Goal: Complete application form

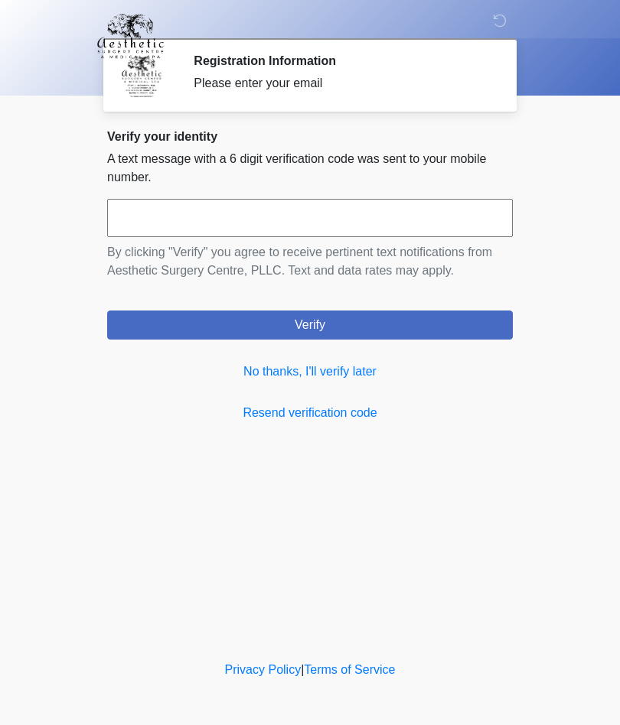
click at [369, 373] on link "No thanks, I'll verify later" at bounding box center [309, 372] width 405 height 18
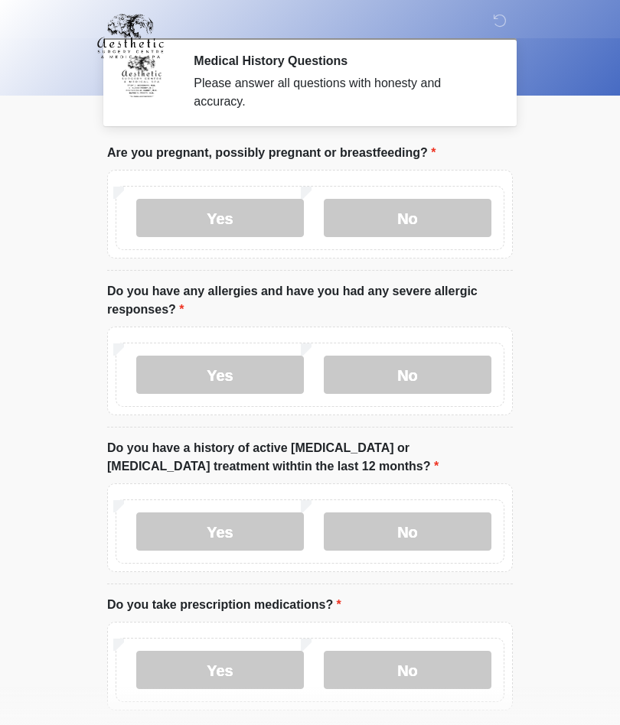
click at [421, 223] on label "No" at bounding box center [408, 218] width 168 height 38
click at [412, 383] on label "No" at bounding box center [408, 375] width 168 height 38
click at [434, 546] on label "No" at bounding box center [408, 532] width 168 height 38
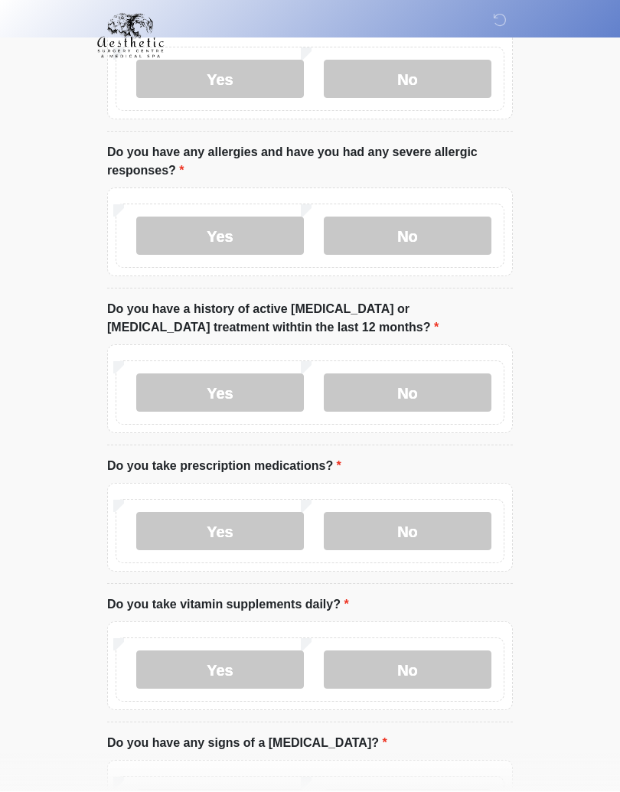
scroll to position [161, 0]
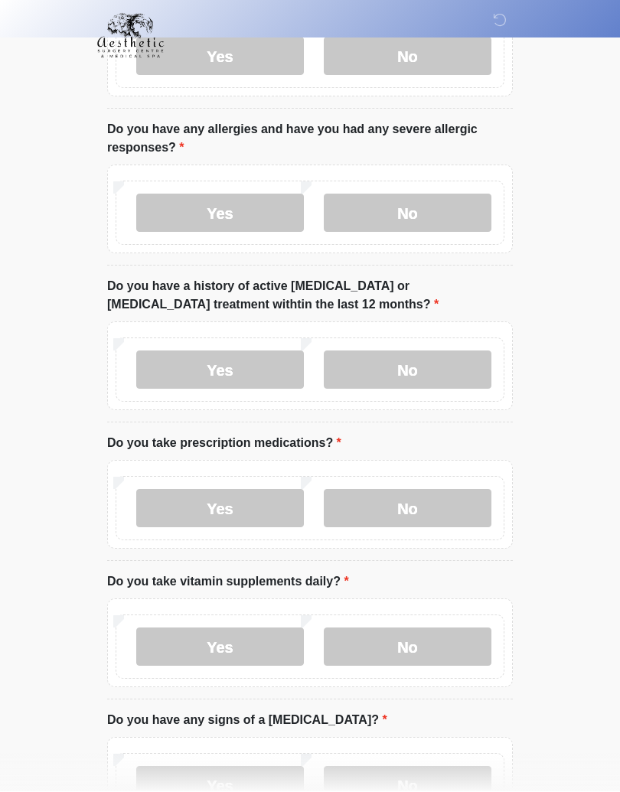
click at [255, 507] on label "Yes" at bounding box center [220, 509] width 168 height 38
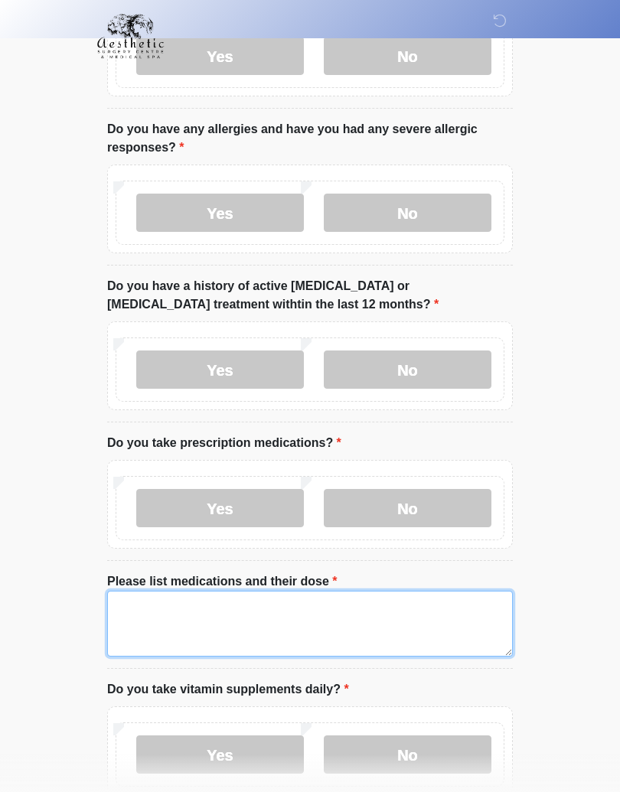
click at [278, 619] on textarea "Please list medications and their dose" at bounding box center [309, 624] width 405 height 66
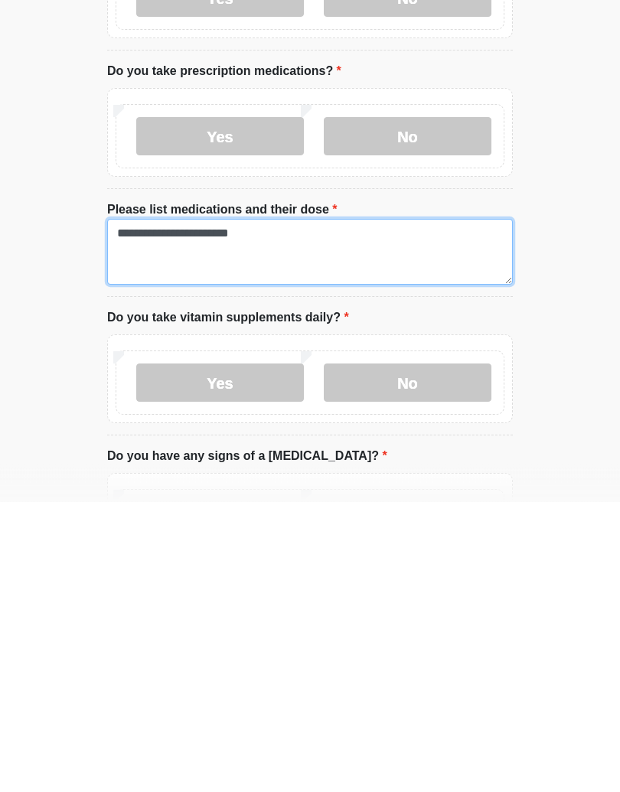
click at [190, 509] on textarea "**********" at bounding box center [309, 542] width 405 height 66
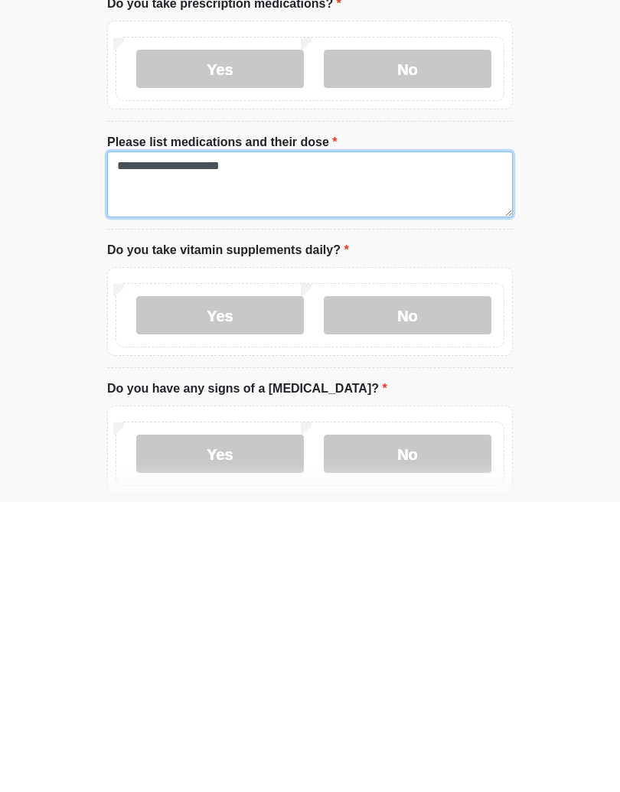
type textarea "**********"
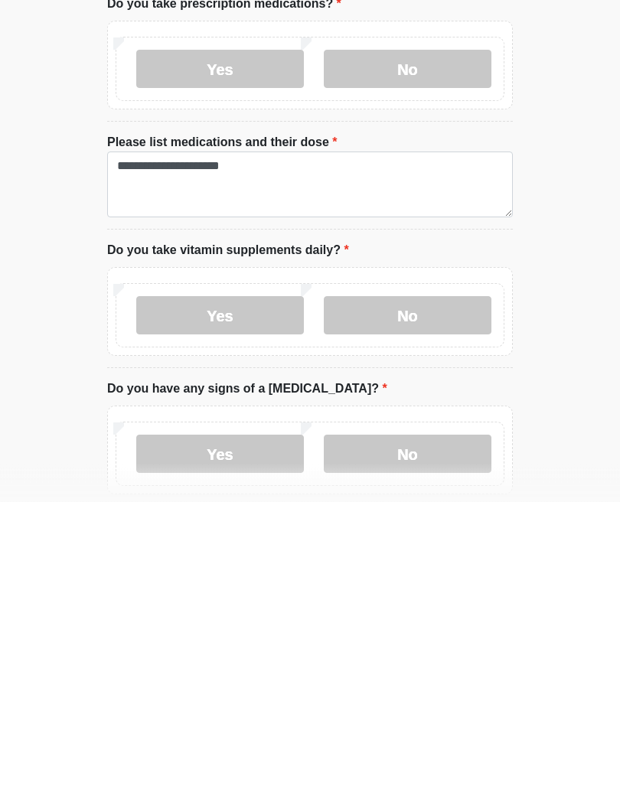
click at [429, 587] on label "No" at bounding box center [408, 606] width 168 height 38
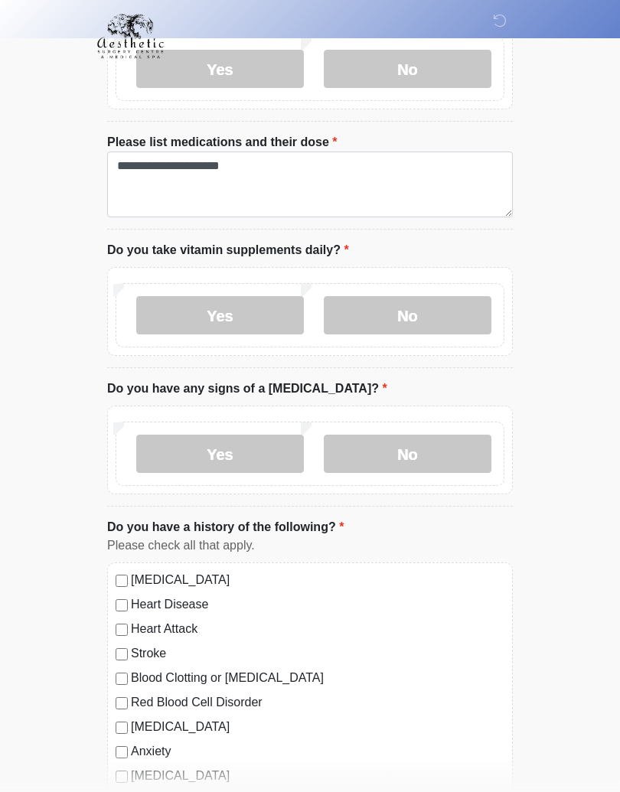
click at [421, 463] on label "No" at bounding box center [408, 453] width 168 height 38
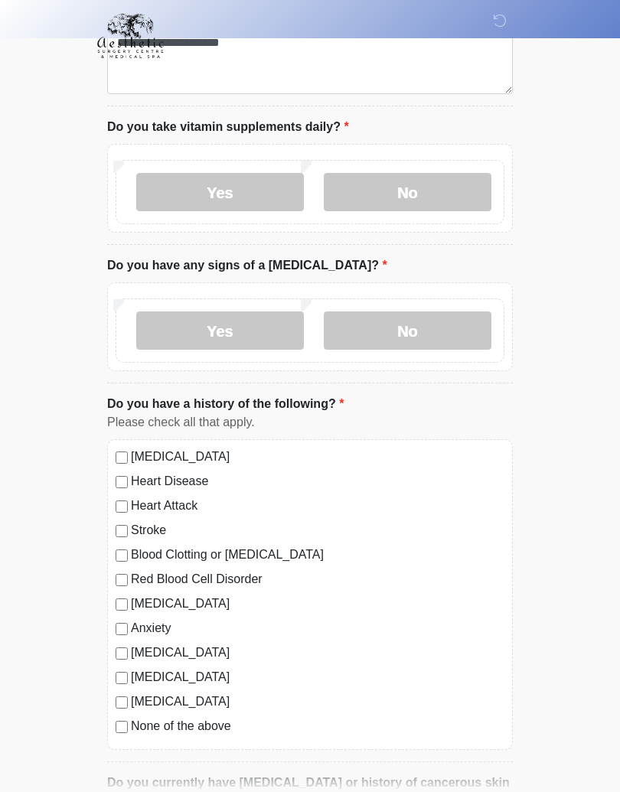
scroll to position [724, 0]
click at [165, 625] on label "Anxiety" at bounding box center [317, 628] width 373 height 18
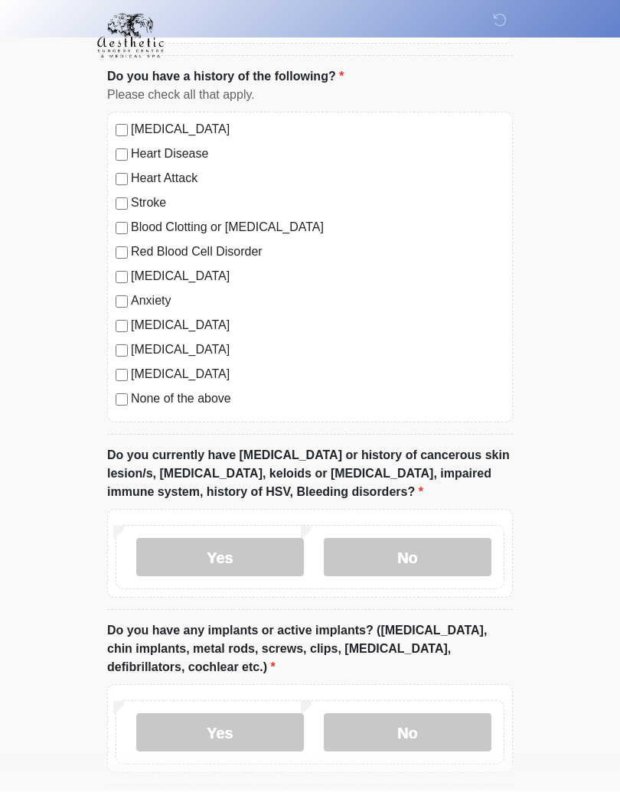
scroll to position [1075, 0]
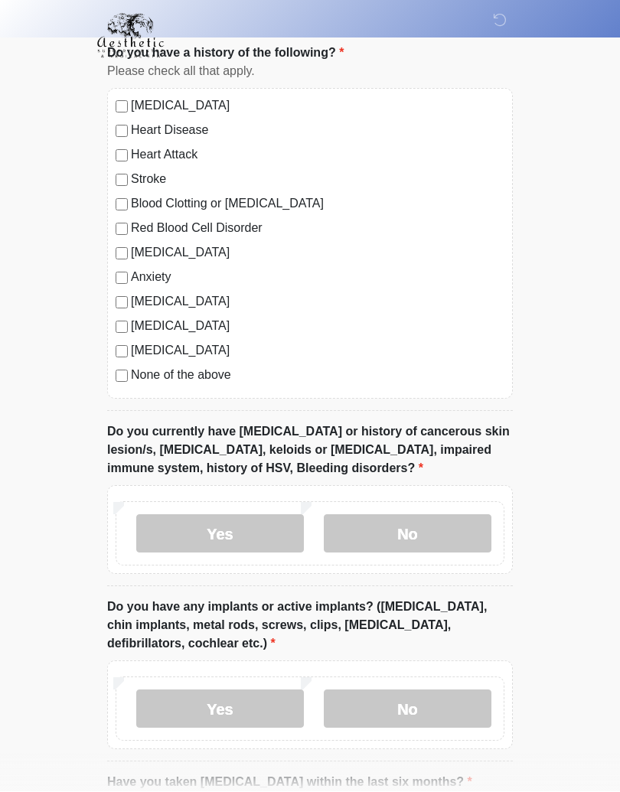
click at [430, 527] on label "No" at bounding box center [408, 534] width 168 height 38
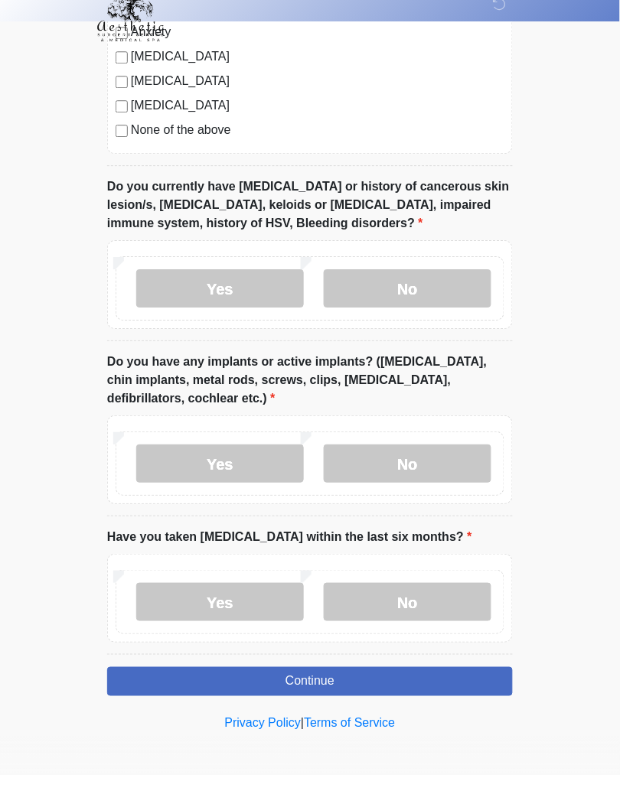
scroll to position [1304, 0]
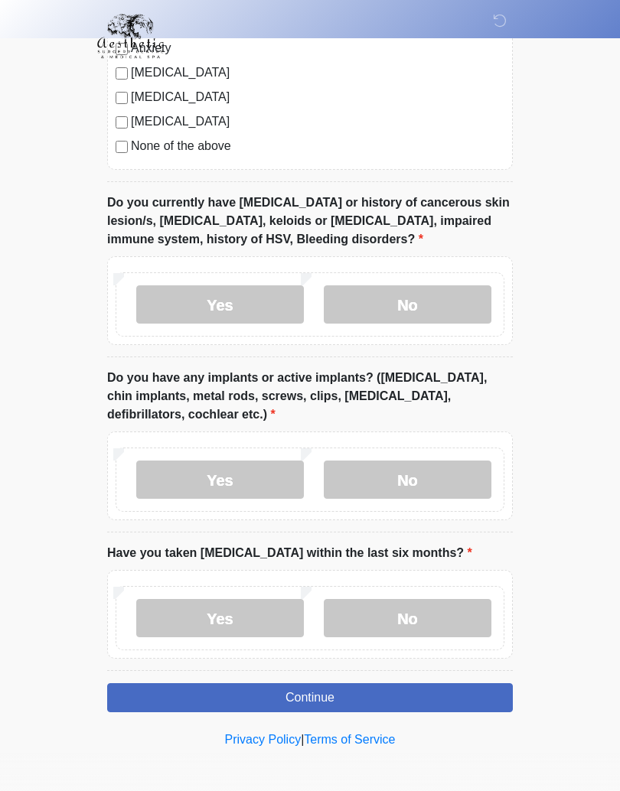
click at [438, 470] on label "No" at bounding box center [408, 479] width 168 height 38
click at [454, 611] on label "No" at bounding box center [408, 618] width 168 height 38
click at [392, 701] on button "Continue" at bounding box center [309, 697] width 405 height 29
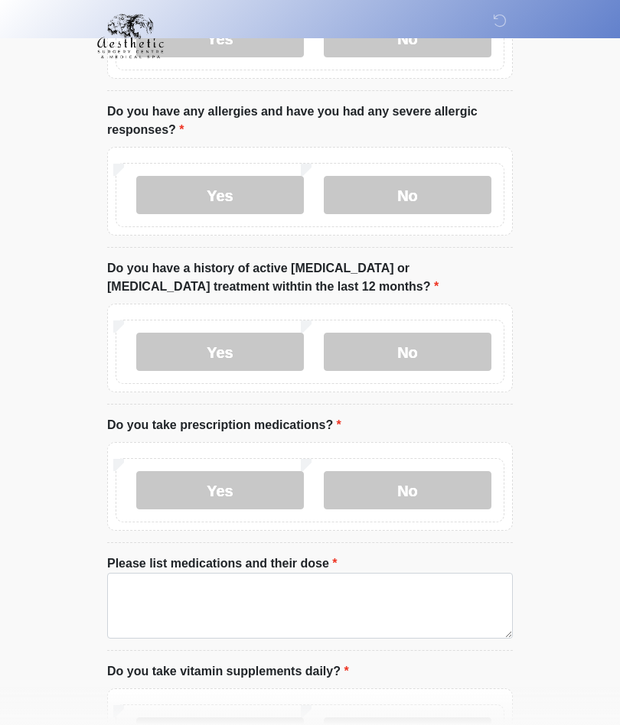
scroll to position [0, 0]
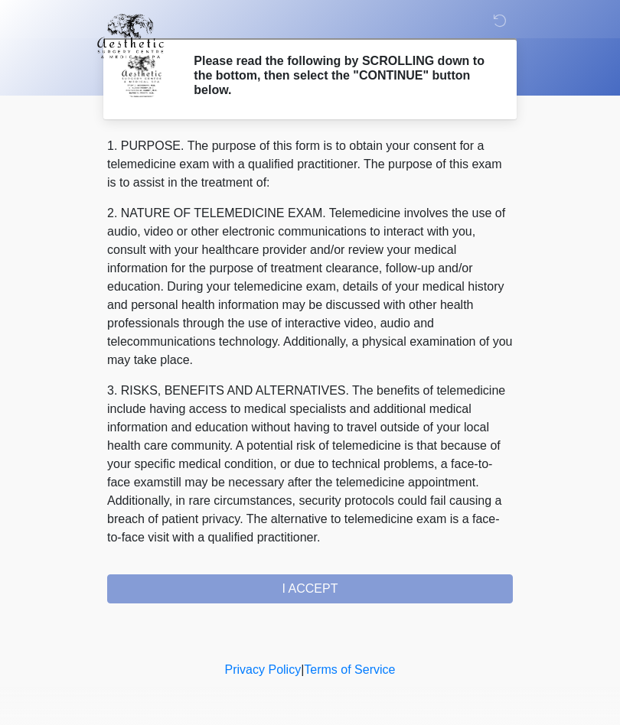
click at [433, 585] on div "1. PURPOSE. The purpose of this form is to obtain your consent for a telemedici…" at bounding box center [309, 370] width 405 height 467
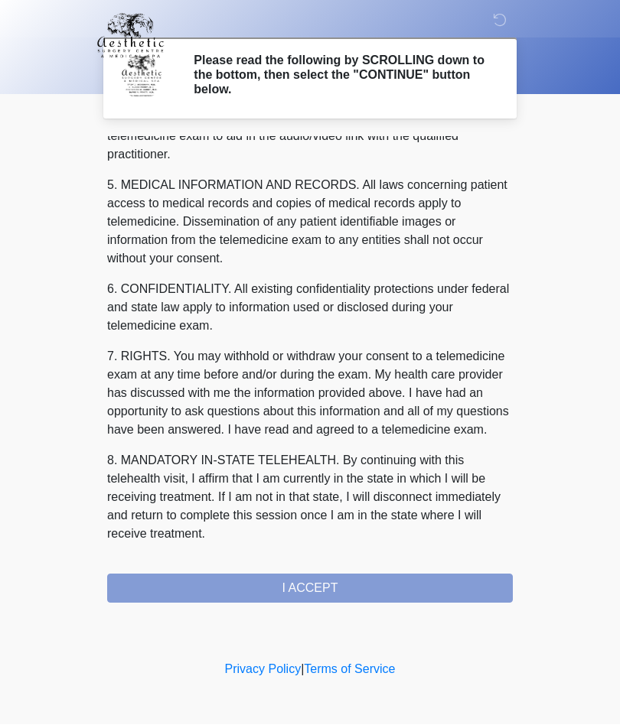
click at [367, 594] on button "I ACCEPT" at bounding box center [309, 588] width 405 height 29
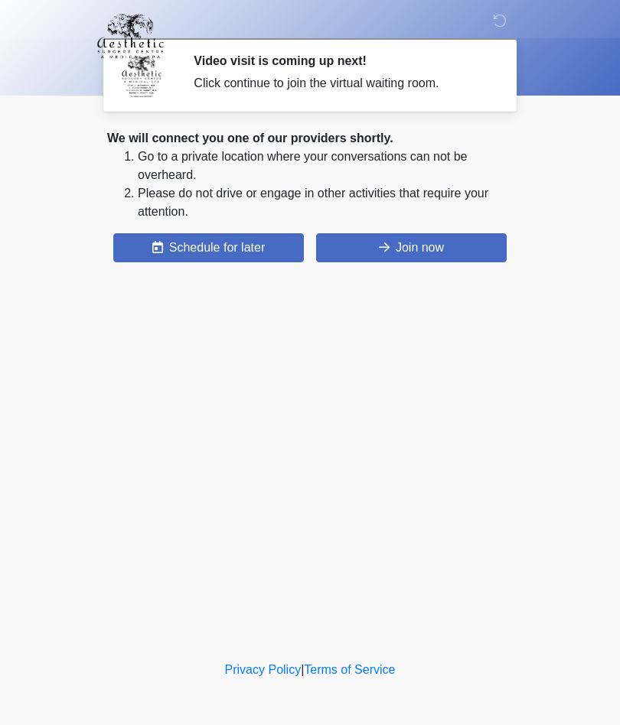
click at [460, 256] on button "Join now" at bounding box center [411, 247] width 190 height 29
